Goal: Task Accomplishment & Management: Manage account settings

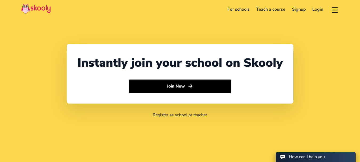
select select "91"
select select "[GEOGRAPHIC_DATA]"
select select "[GEOGRAPHIC_DATA]/[GEOGRAPHIC_DATA]"
click at [318, 9] on link "Login" at bounding box center [318, 9] width 18 height 9
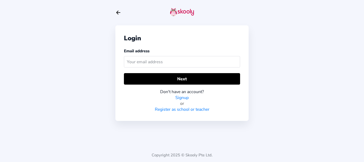
click at [146, 59] on input "text" at bounding box center [182, 61] width 116 height 11
type input "[EMAIL_ADDRESS][DOMAIN_NAME]"
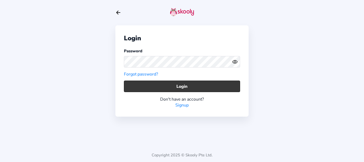
click at [135, 83] on button "Login" at bounding box center [182, 85] width 116 height 11
